Goal: Information Seeking & Learning: Learn about a topic

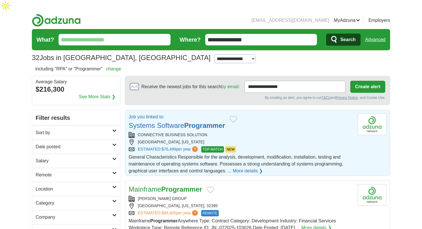
click at [218, 121] on strong "Programmer" at bounding box center [204, 125] width 41 height 8
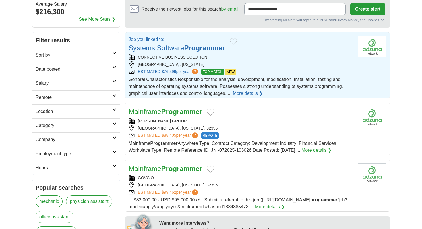
scroll to position [78, 0]
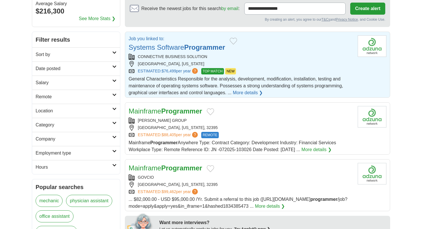
click at [172, 107] on strong "Programmer" at bounding box center [181, 111] width 41 height 8
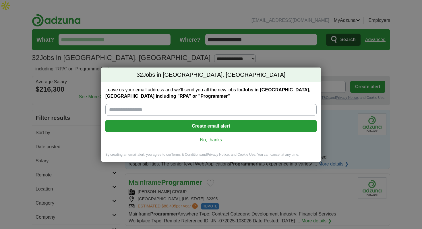
click at [215, 141] on link "No, thanks" at bounding box center [211, 140] width 202 height 6
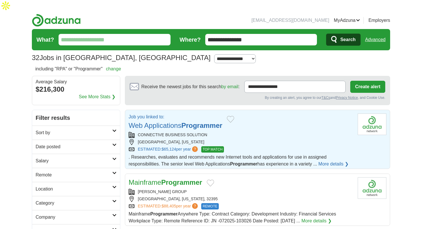
click at [249, 113] on div "Job you linked to: Web Applications Programmer" at bounding box center [241, 121] width 224 height 17
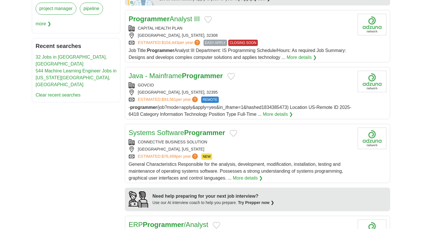
scroll to position [305, 0]
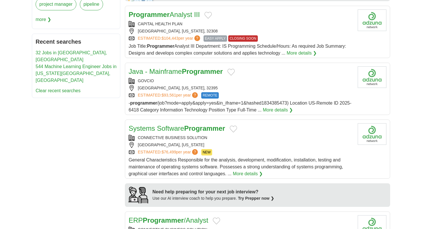
click at [258, 21] on div "CAPITAL HEALTH PLAN" at bounding box center [241, 24] width 224 height 6
